Goal: Information Seeking & Learning: Learn about a topic

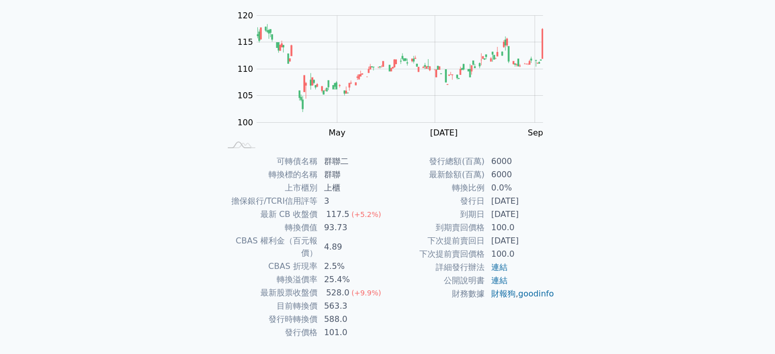
scroll to position [102, 0]
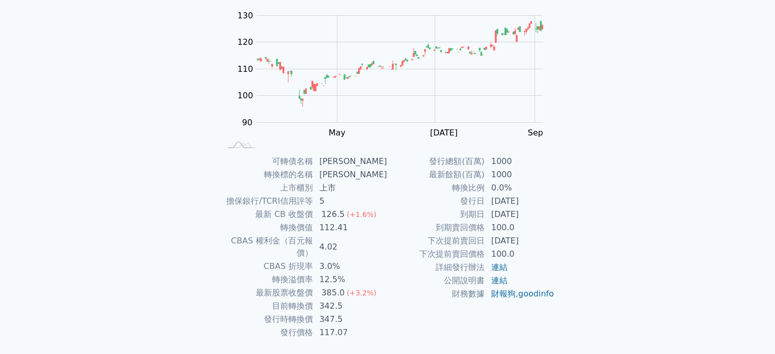
scroll to position [102, 0]
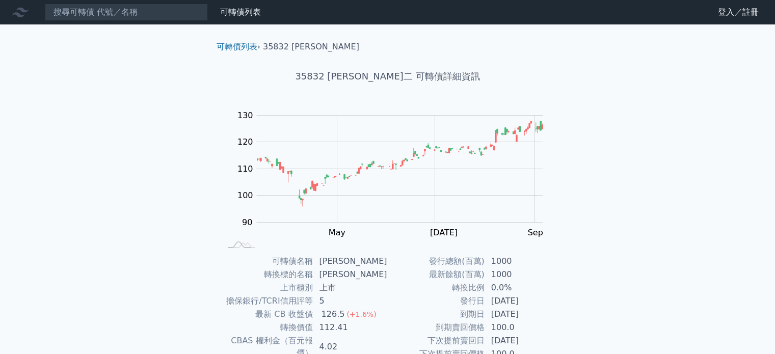
scroll to position [102, 0]
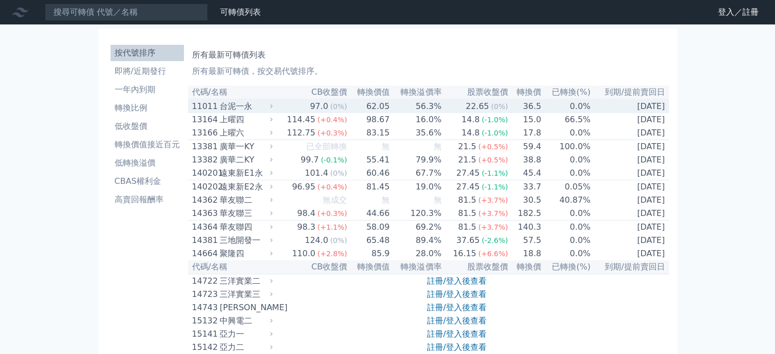
scroll to position [5305, 0]
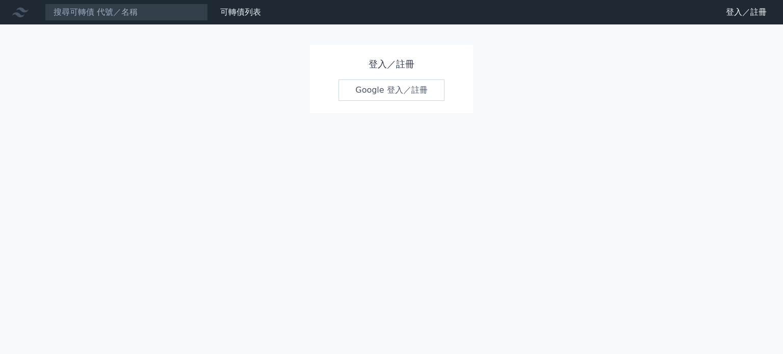
click at [387, 89] on link "Google 登入／註冊" at bounding box center [391, 89] width 106 height 21
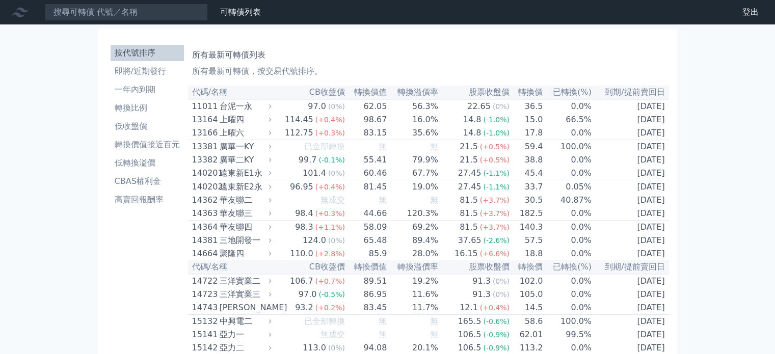
scroll to position [5339, 0]
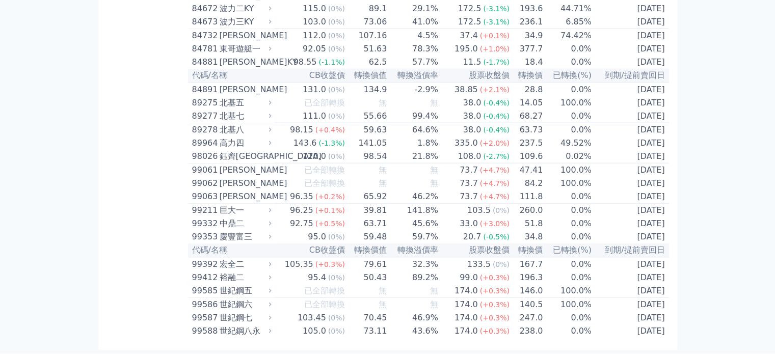
scroll to position [6002, 0]
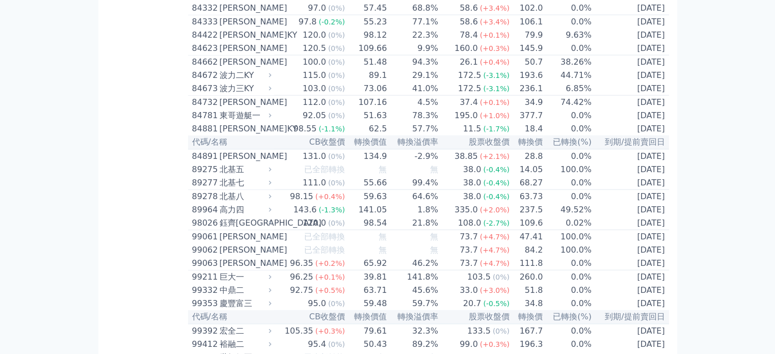
scroll to position [6257, 0]
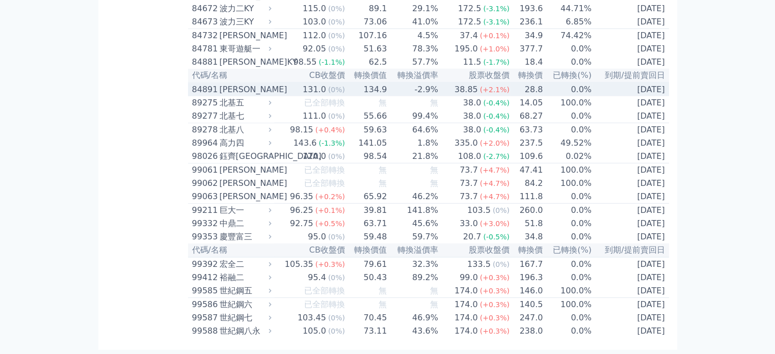
scroll to position [6919, 0]
